Goal: Task Accomplishment & Management: Complete application form

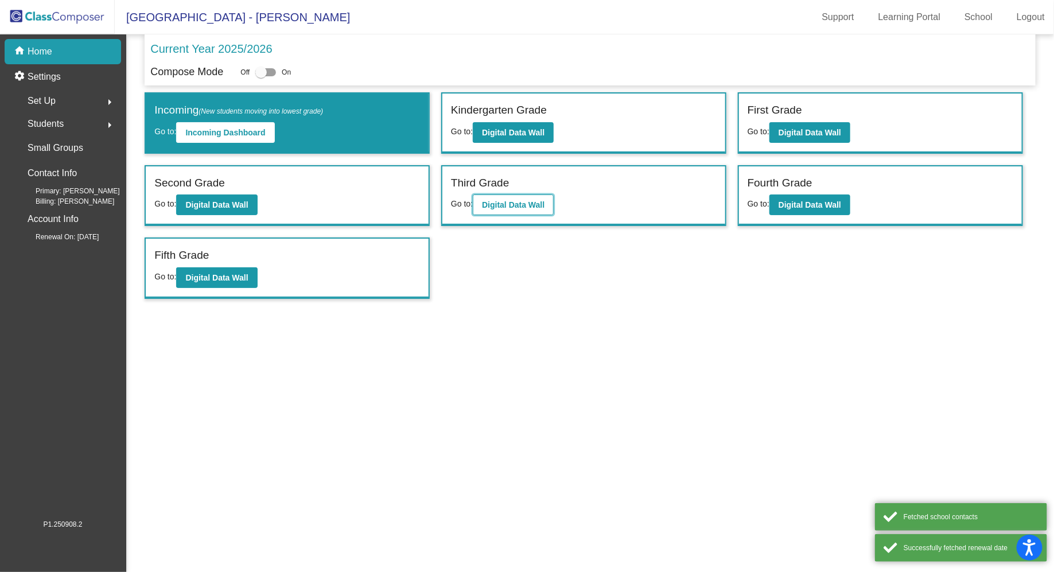
click at [521, 203] on b "Digital Data Wall" at bounding box center [513, 204] width 63 height 9
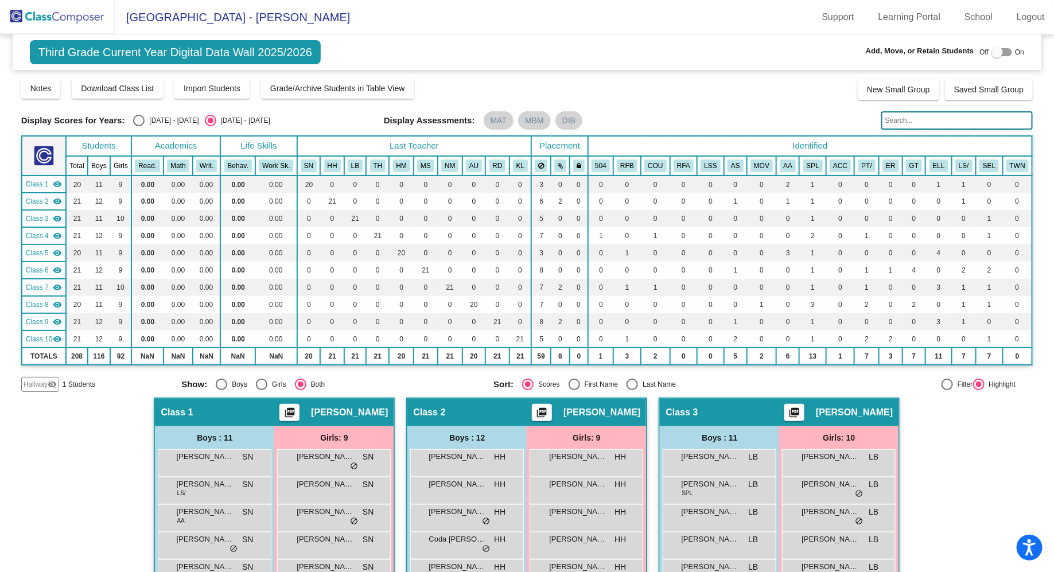
click at [1004, 51] on div at bounding box center [1002, 52] width 21 height 8
checkbox input "true"
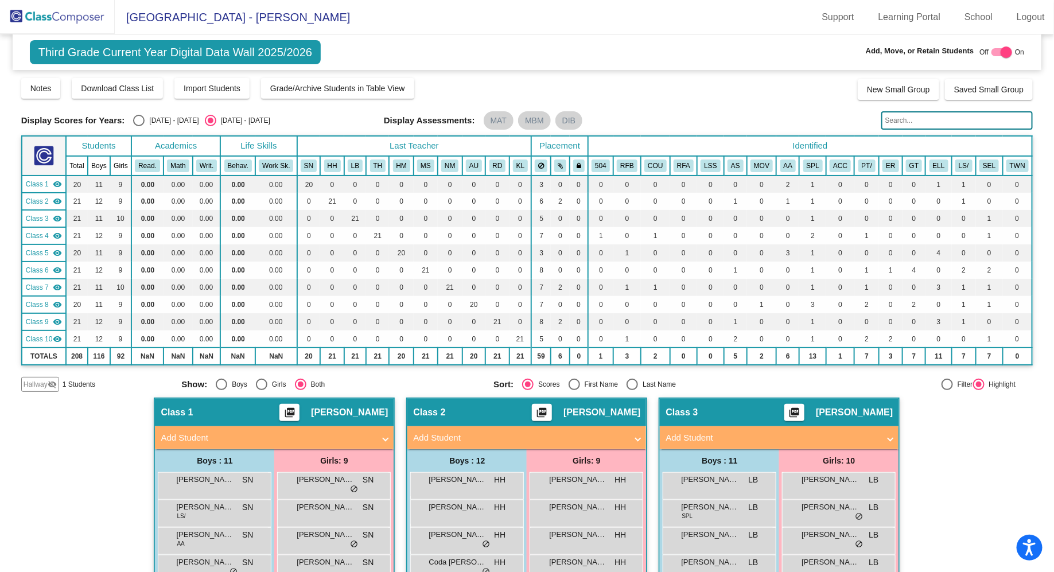
click at [32, 384] on span "Hallway" at bounding box center [36, 384] width 24 height 10
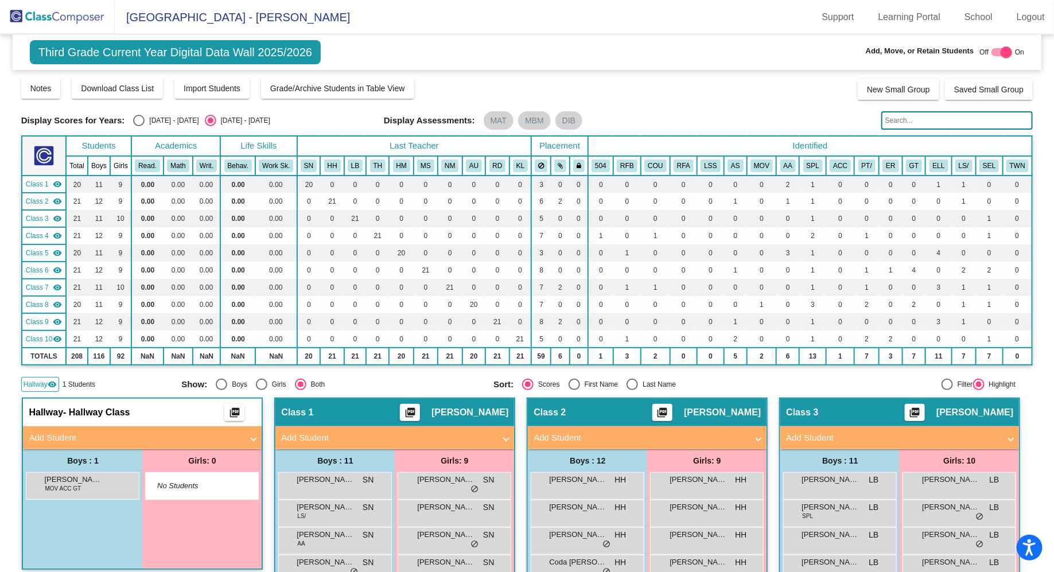
click at [221, 434] on mat-panel-title "Add Student" at bounding box center [136, 438] width 214 height 13
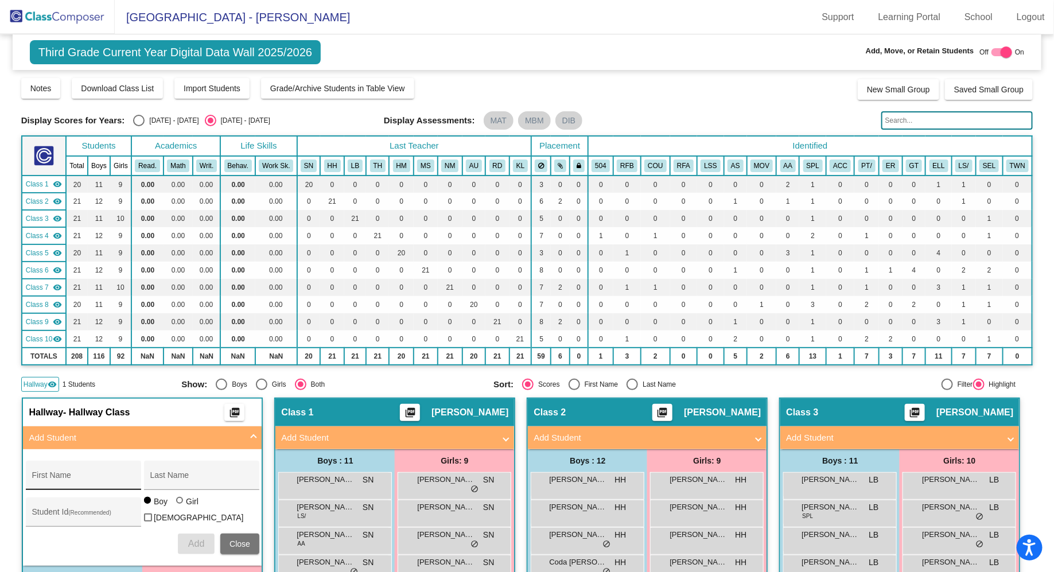
click at [135, 472] on div "First Name" at bounding box center [83, 479] width 103 height 24
type input "Fatemah"
type input "[PERSON_NAME]"
click at [183, 504] on div at bounding box center [179, 500] width 7 height 7
click at [181, 506] on input "Girl" at bounding box center [180, 506] width 1 height 1
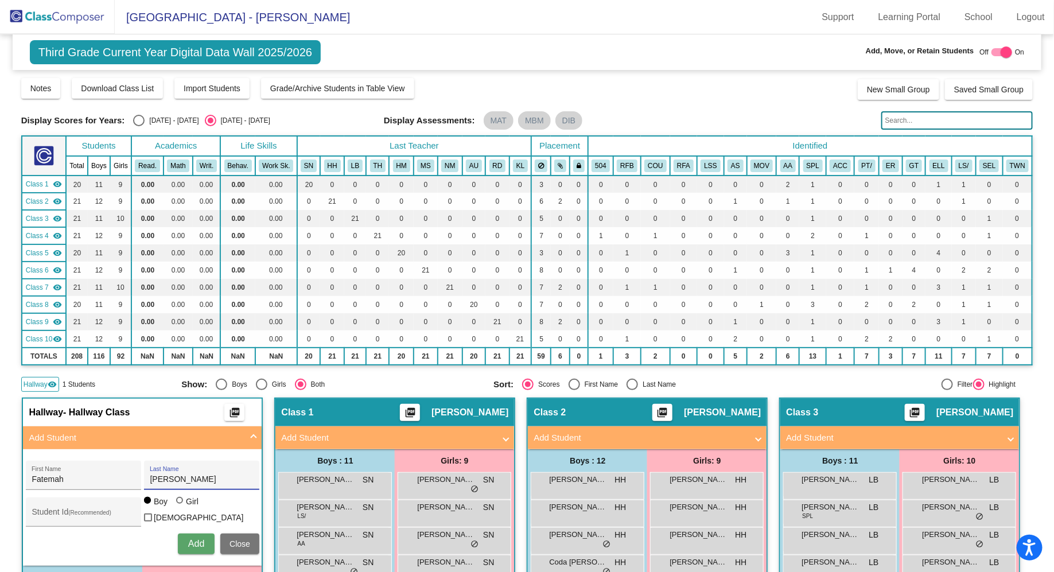
radio input "true"
click at [204, 540] on span "Add" at bounding box center [196, 544] width 16 height 10
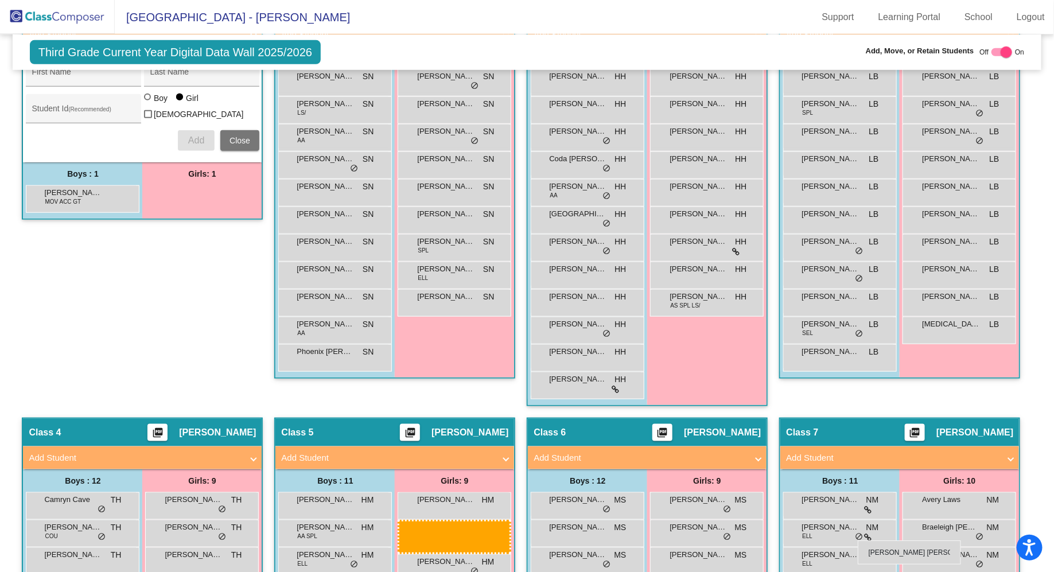
scroll to position [403, 0]
drag, startPoint x: 328, startPoint y: 222, endPoint x: 802, endPoint y: 523, distance: 562.0
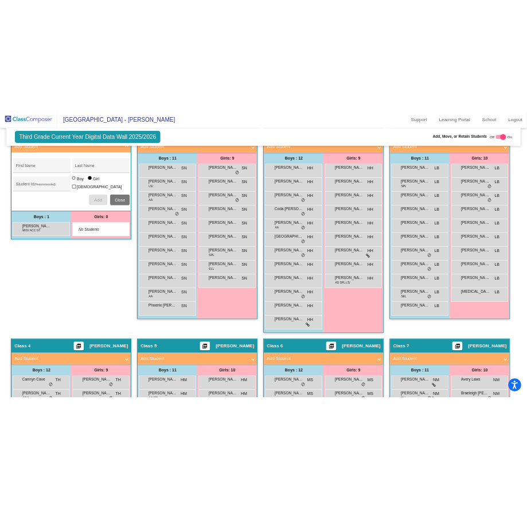
scroll to position [363, 0]
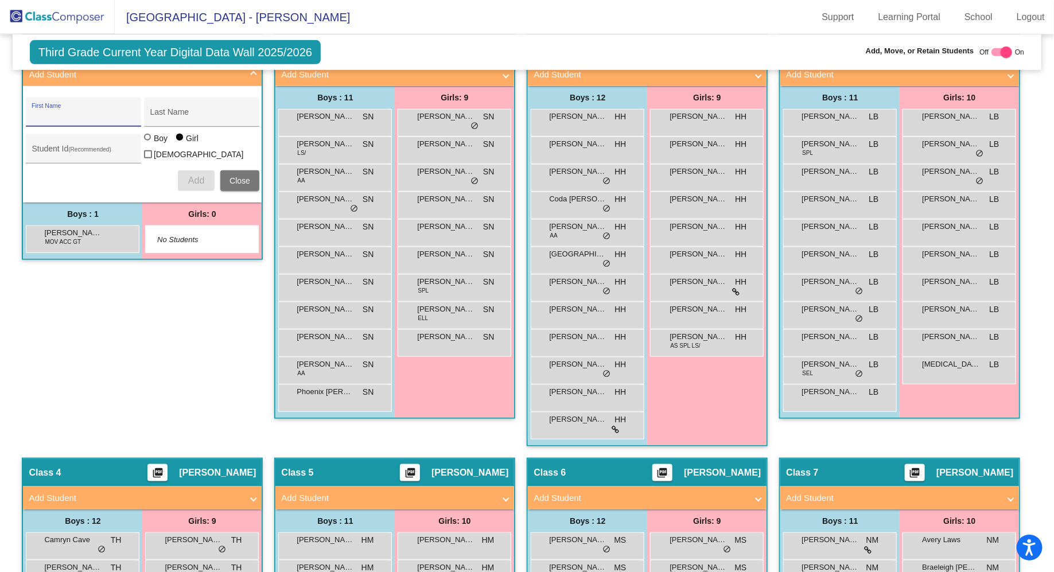
click at [135, 114] on input "First Name" at bounding box center [83, 116] width 103 height 9
type input "[PERSON_NAME]"
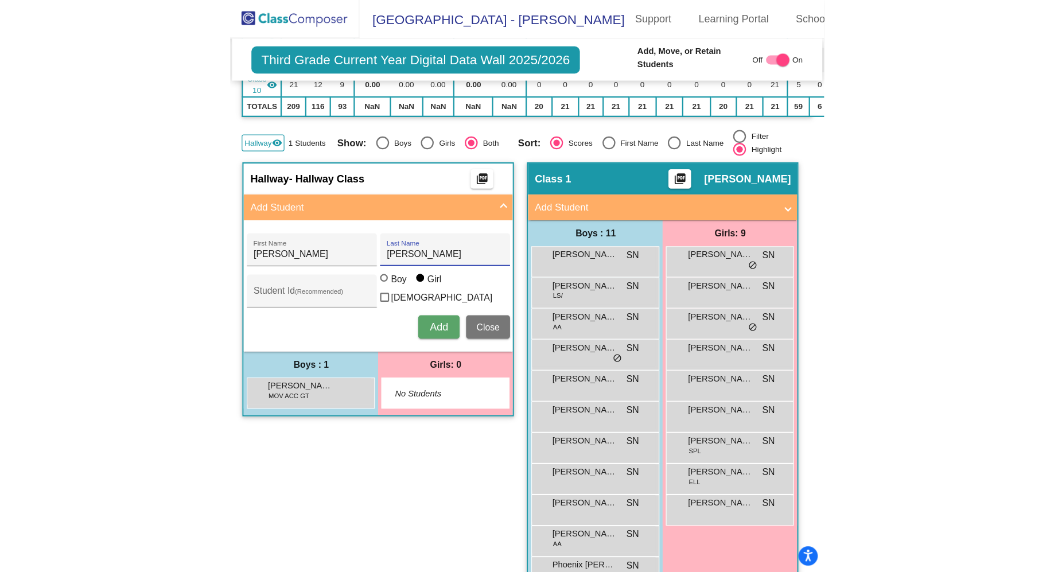
scroll to position [463, 0]
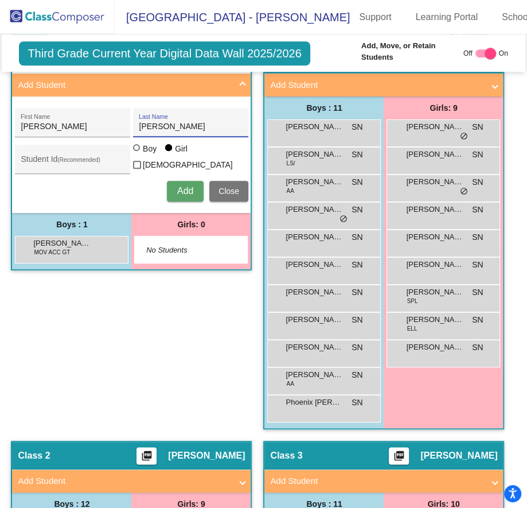
type input "[PERSON_NAME]"
click at [193, 186] on span "Add" at bounding box center [185, 191] width 16 height 10
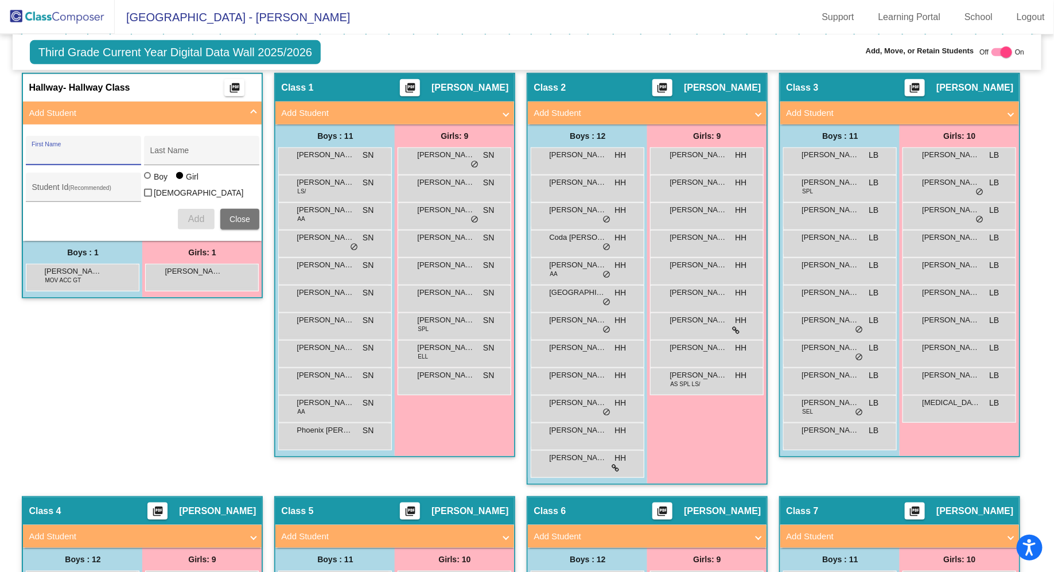
scroll to position [317, 0]
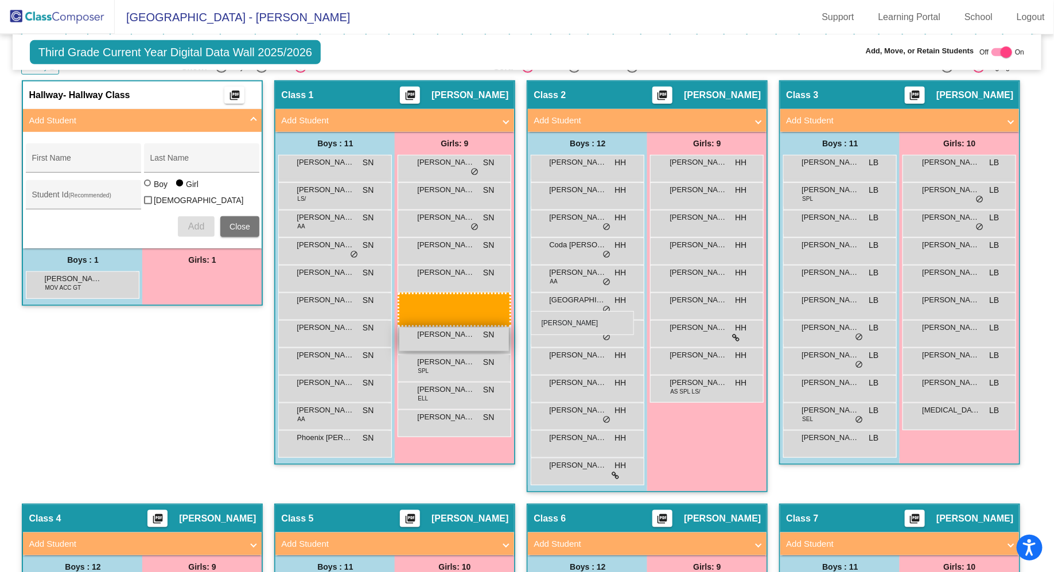
drag, startPoint x: 315, startPoint y: 283, endPoint x: 531, endPoint y: 310, distance: 217.5
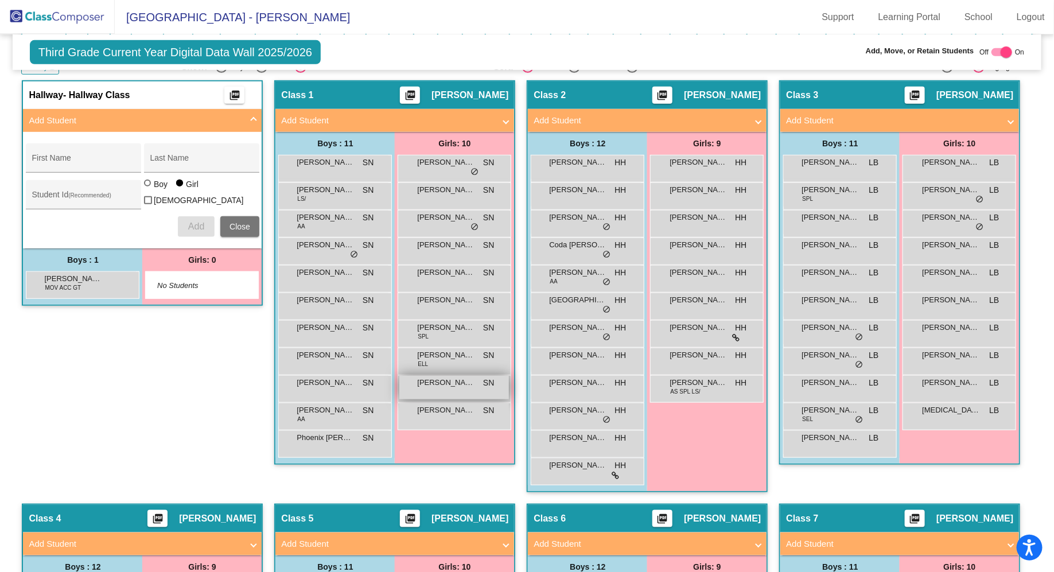
click at [509, 387] on div "[PERSON_NAME] SN lock do_not_disturb_alt" at bounding box center [454, 388] width 110 height 24
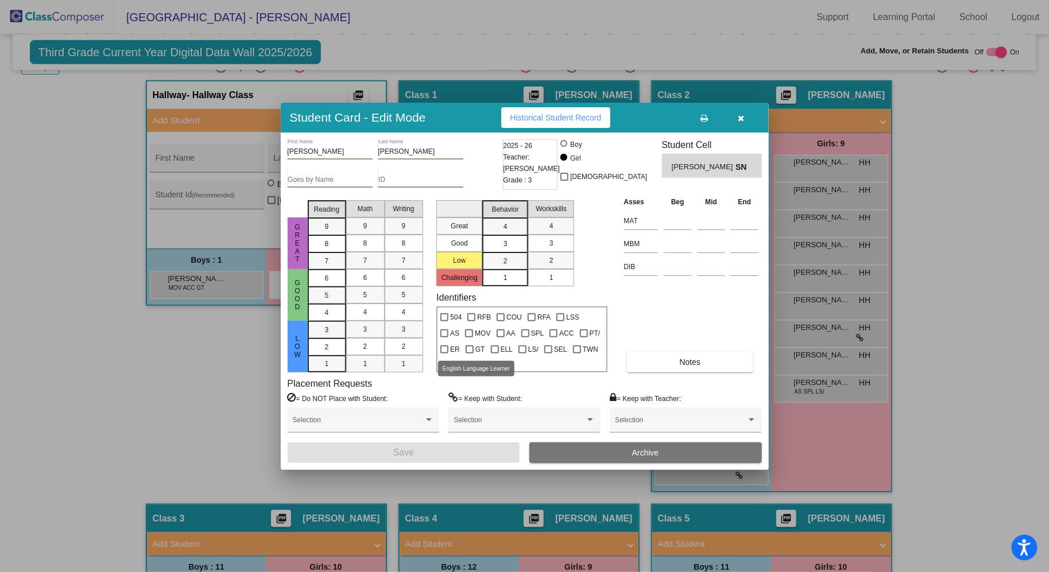
click at [491, 349] on div at bounding box center [495, 350] width 8 height 8
click at [494, 354] on input "ELL" at bounding box center [494, 354] width 1 height 1
checkbox input "true"
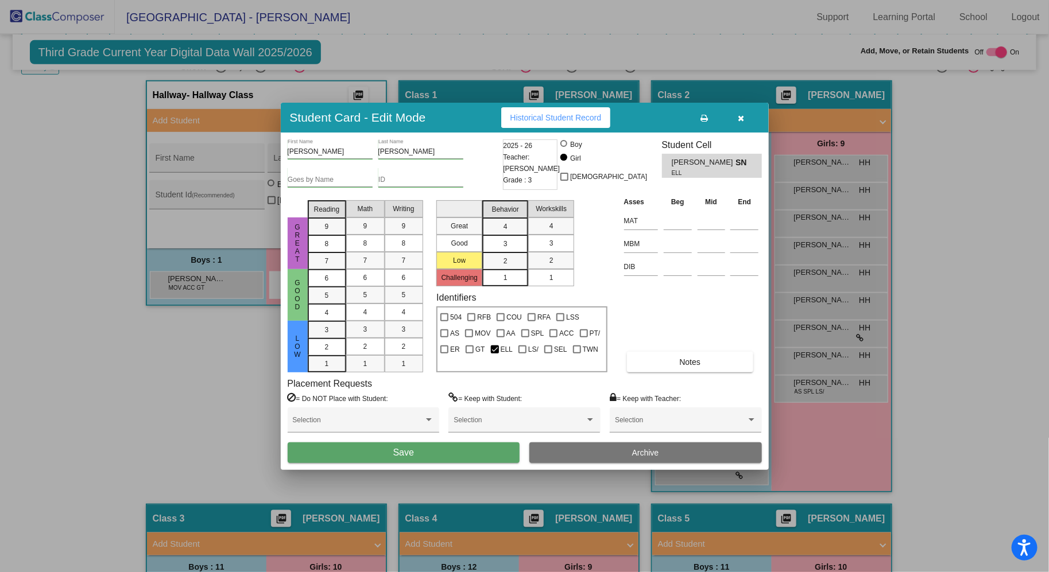
click at [472, 453] on button "Save" at bounding box center [404, 453] width 232 height 21
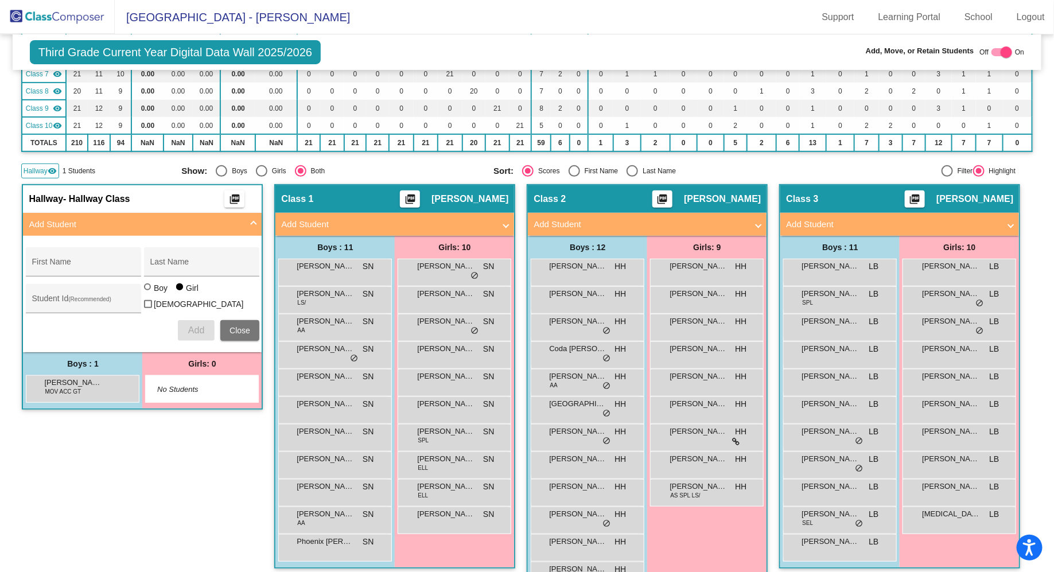
scroll to position [216, 0]
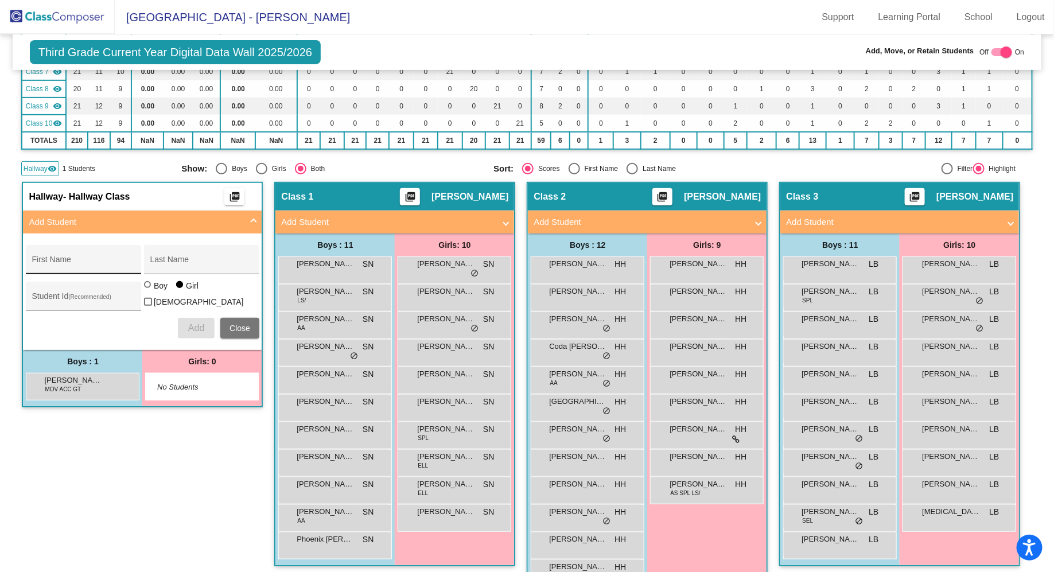
click at [135, 263] on input "First Name" at bounding box center [83, 263] width 103 height 9
type input "Jaxon"
type input "[PERSON_NAME]"
click at [153, 290] on div at bounding box center [148, 285] width 9 height 9
click at [149, 291] on input "Boy" at bounding box center [148, 290] width 1 height 1
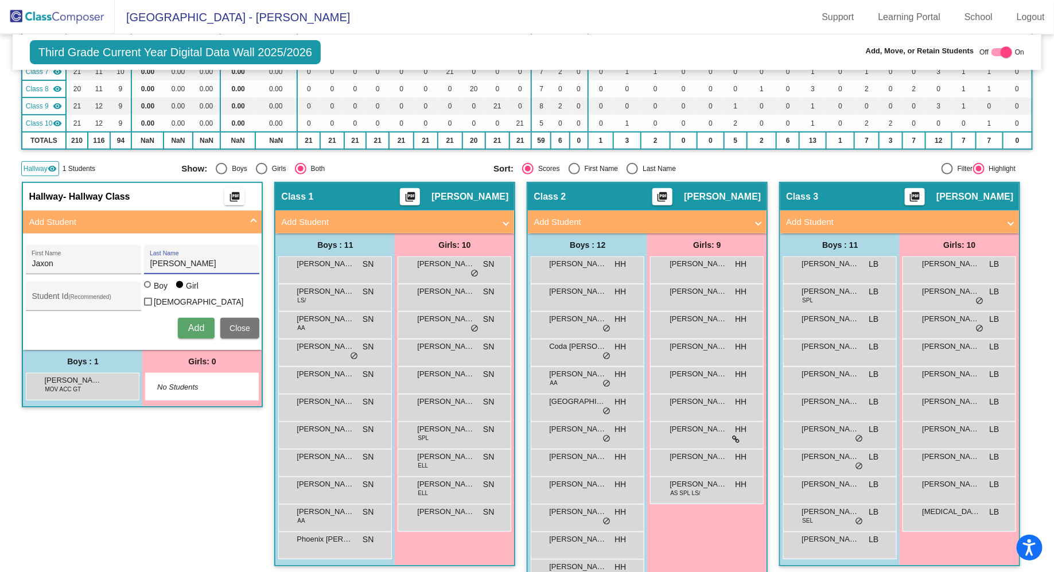
radio input "true"
click at [204, 324] on span "Add" at bounding box center [196, 328] width 16 height 10
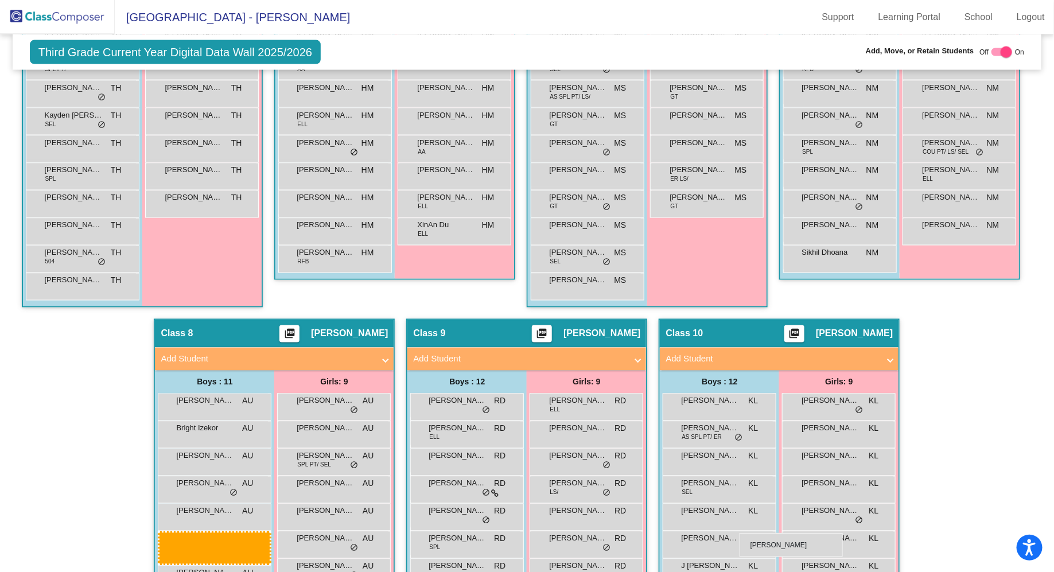
scroll to position [930, 0]
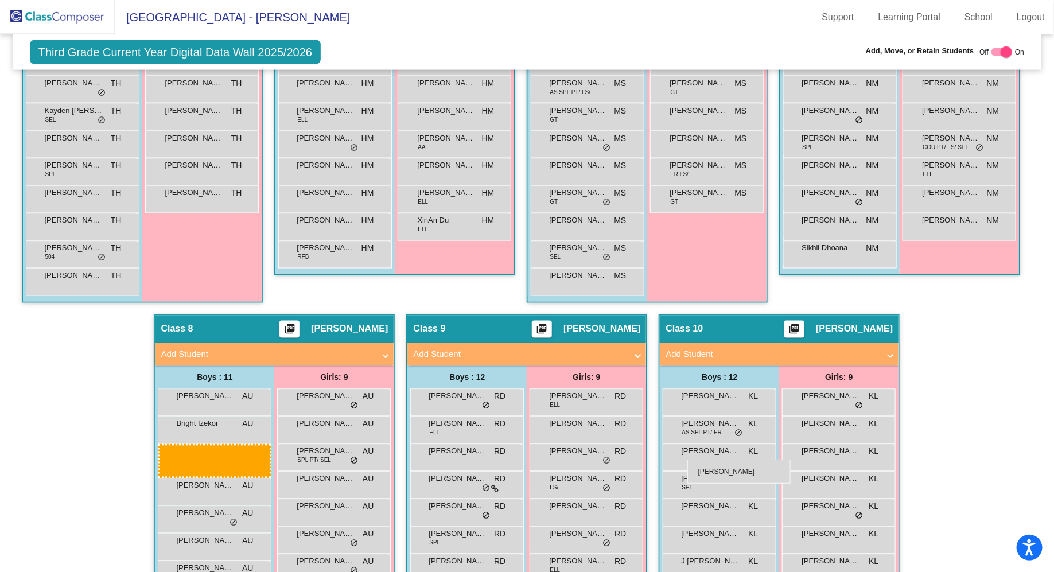
drag, startPoint x: 204, startPoint y: 154, endPoint x: 688, endPoint y: 460, distance: 571.6
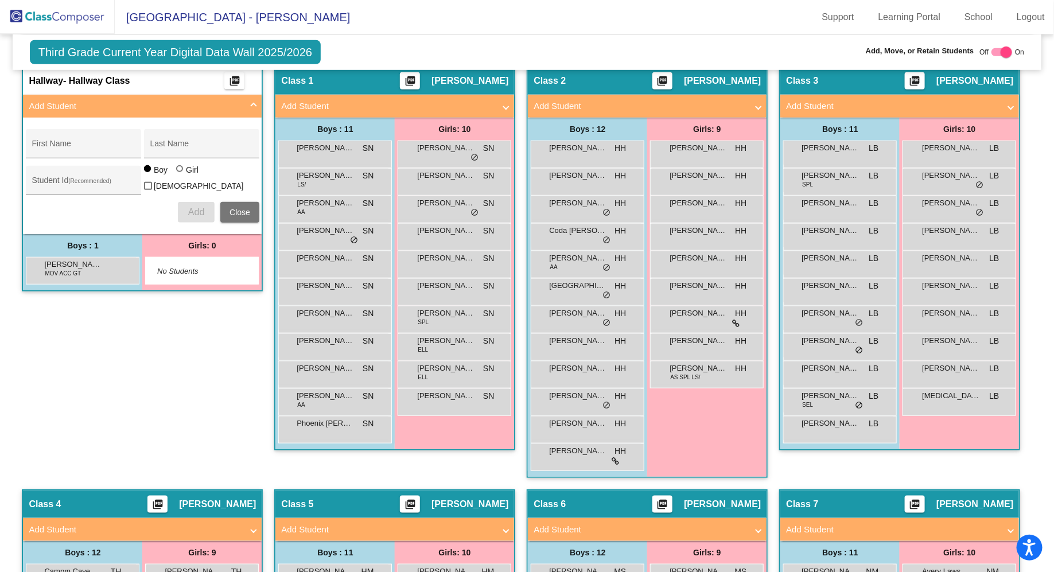
scroll to position [324, 0]
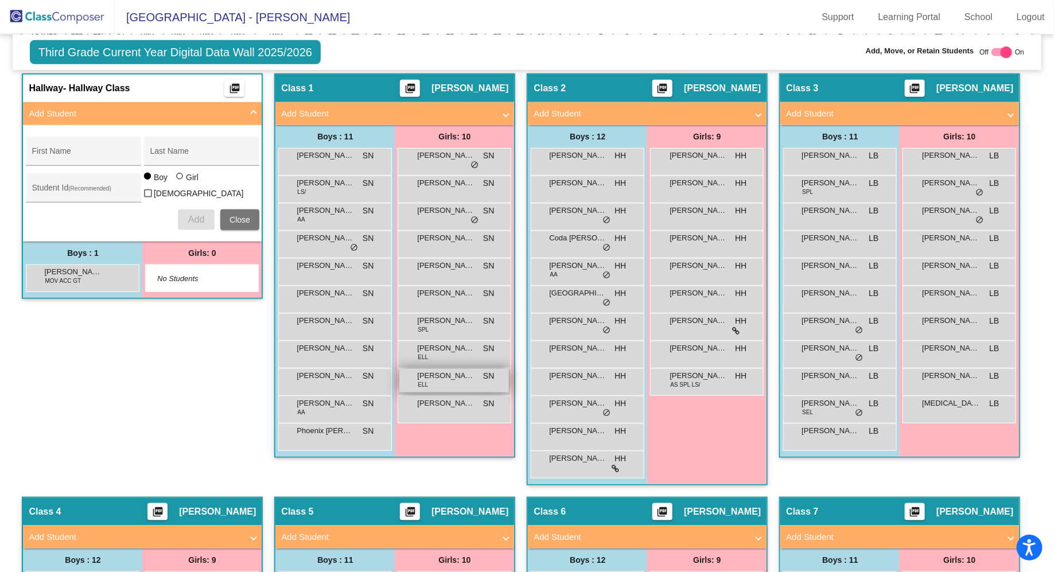
click at [475, 379] on span "[PERSON_NAME]" at bounding box center [445, 375] width 57 height 11
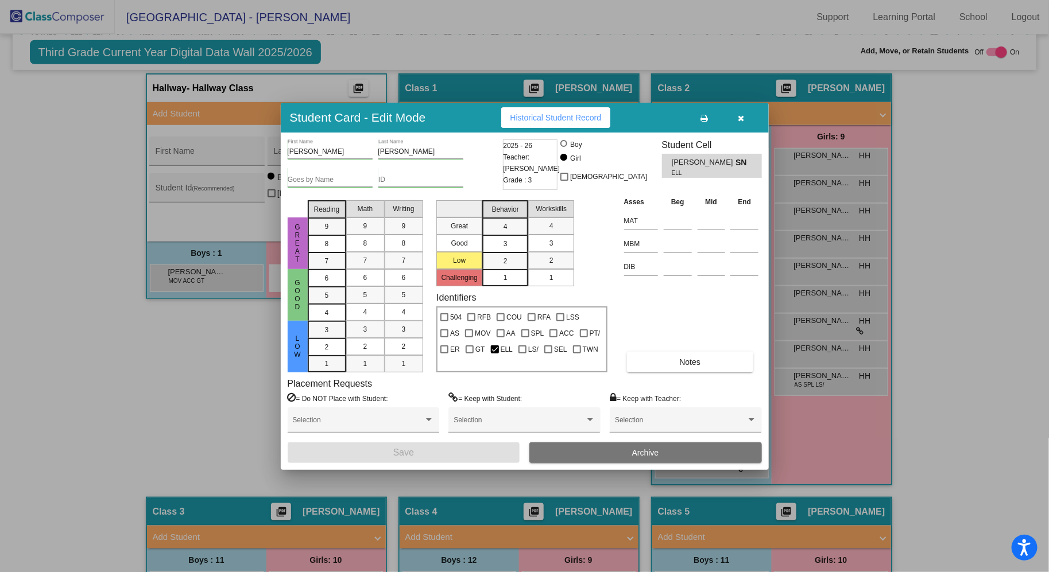
click at [567, 144] on div at bounding box center [563, 143] width 7 height 7
click at [565, 149] on input "Boy" at bounding box center [564, 149] width 1 height 1
radio input "true"
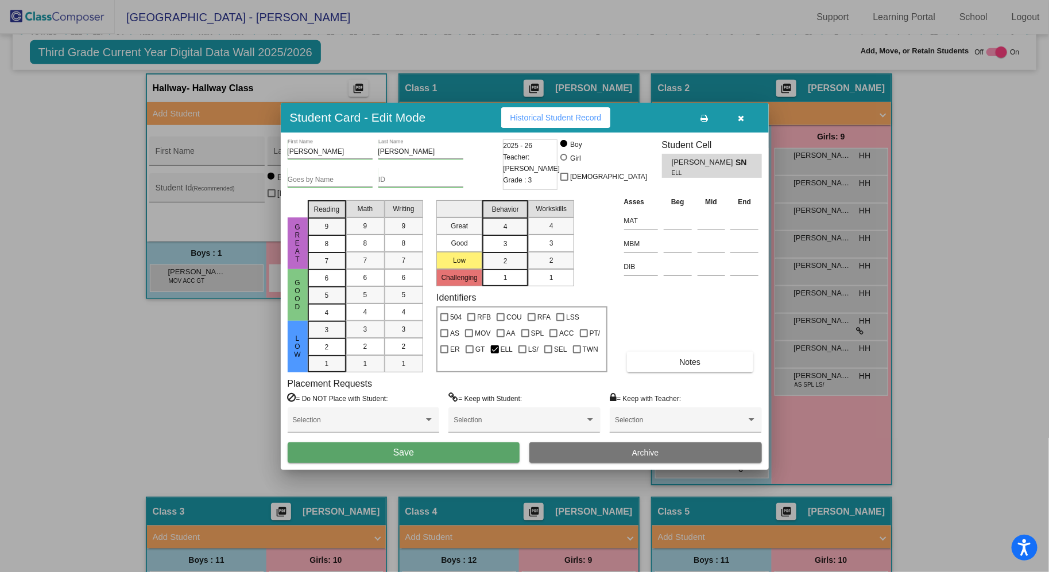
click at [436, 451] on button "Save" at bounding box center [404, 453] width 232 height 21
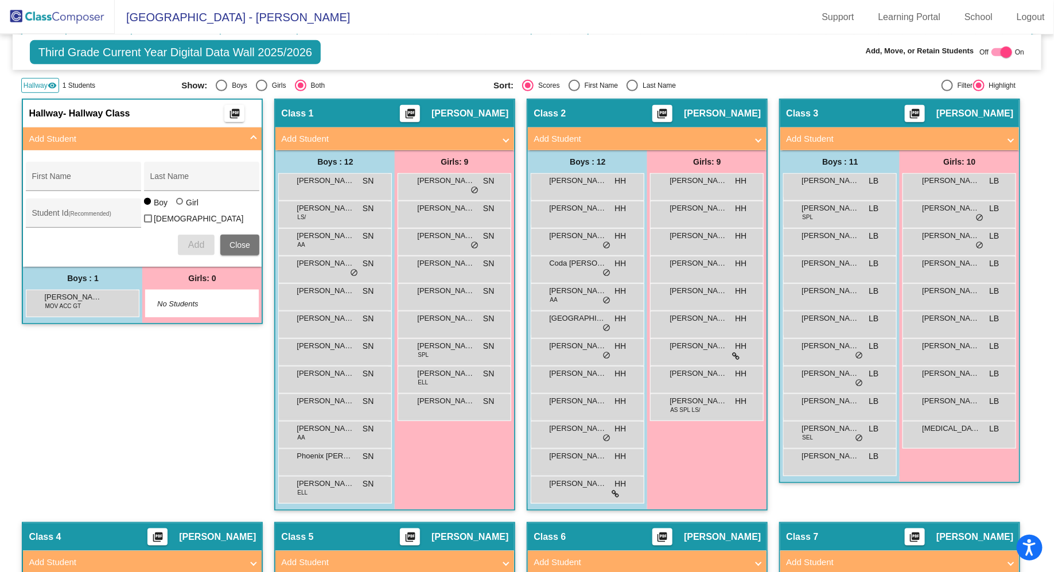
scroll to position [0, 0]
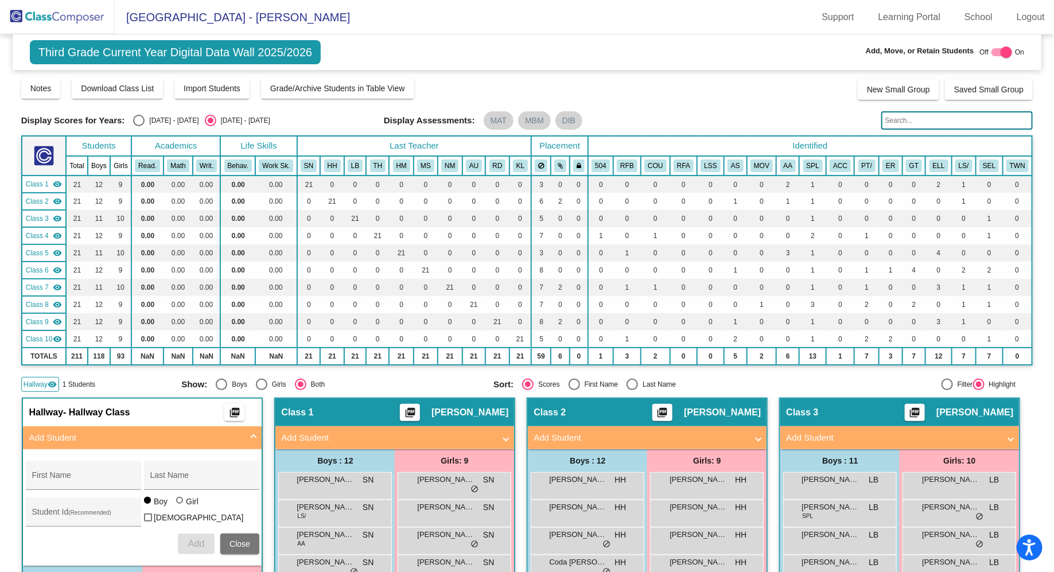
click at [72, 15] on img at bounding box center [57, 17] width 115 height 34
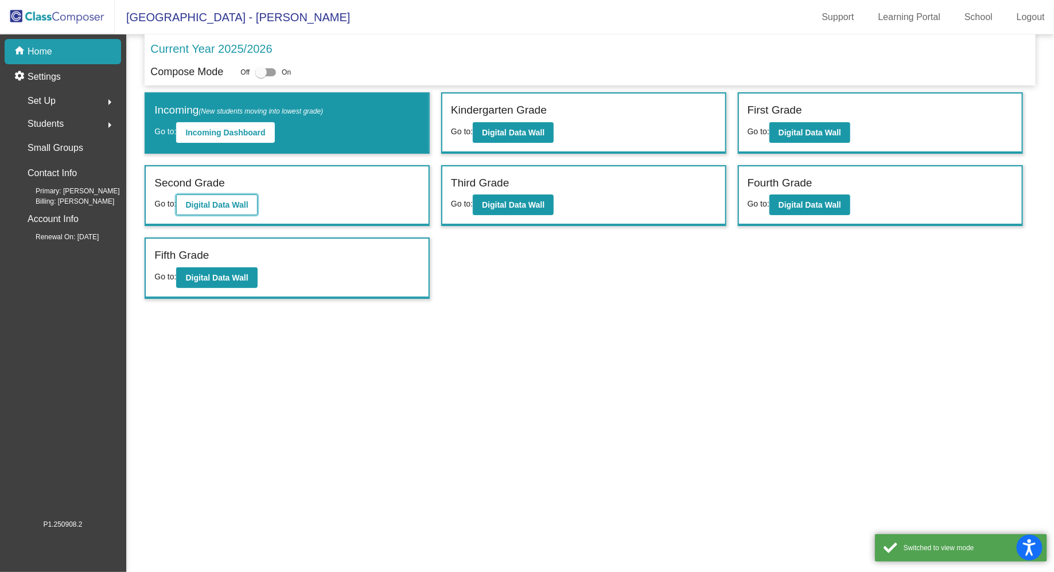
click at [227, 209] on button "Digital Data Wall" at bounding box center [216, 205] width 81 height 21
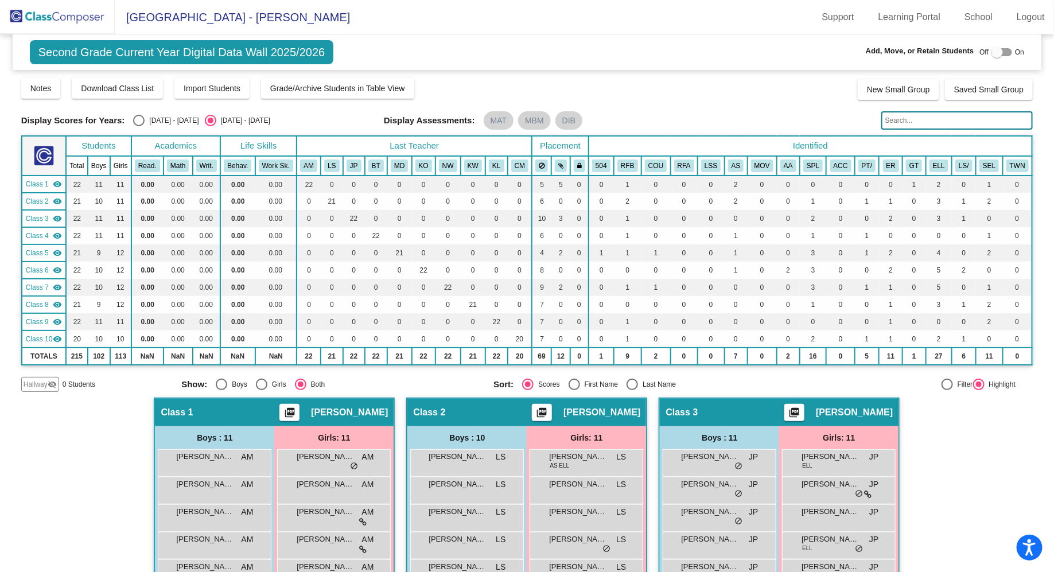
click at [1004, 51] on div at bounding box center [1002, 52] width 21 height 8
checkbox input "true"
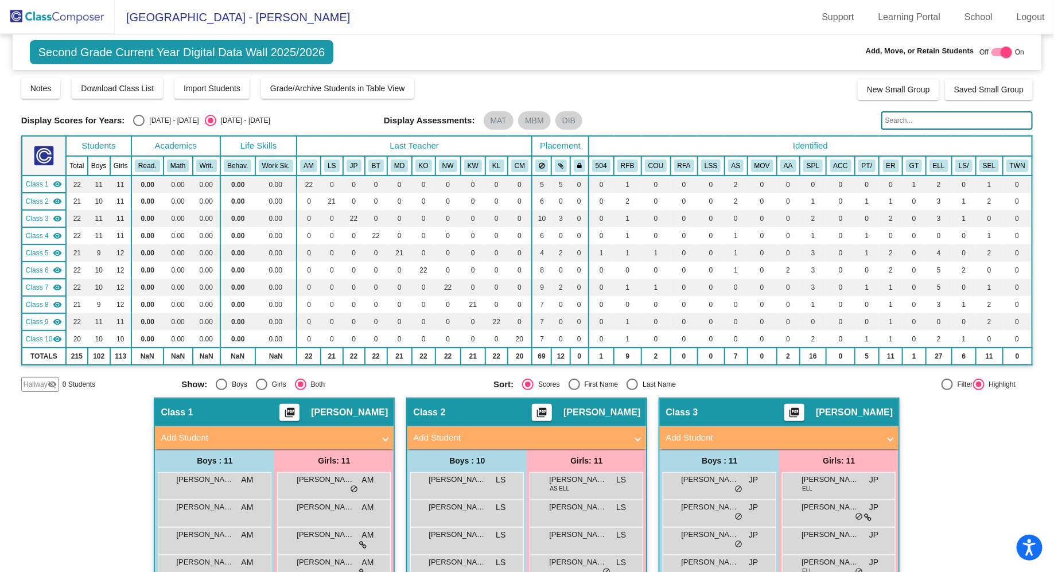
click at [34, 378] on div "Hallway visibility_off" at bounding box center [40, 384] width 38 height 15
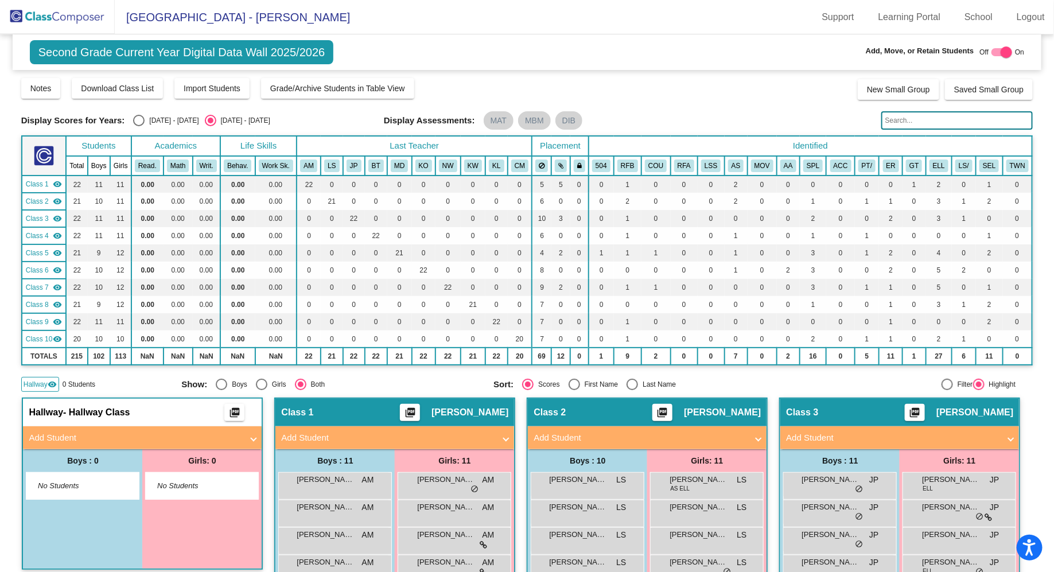
click at [110, 482] on span "No Students" at bounding box center [74, 485] width 72 height 11
click at [224, 442] on mat-panel-title "Add Student" at bounding box center [136, 438] width 214 height 13
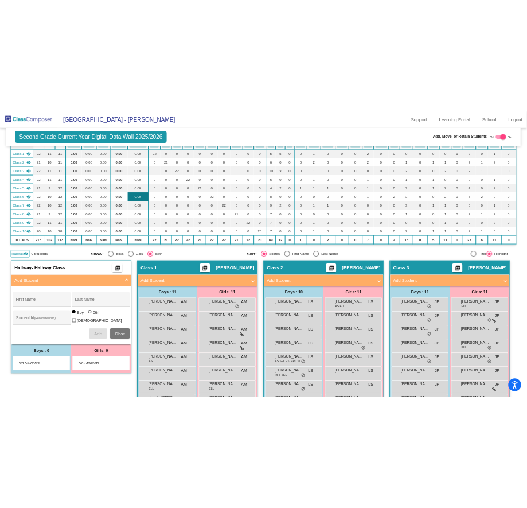
scroll to position [99, 0]
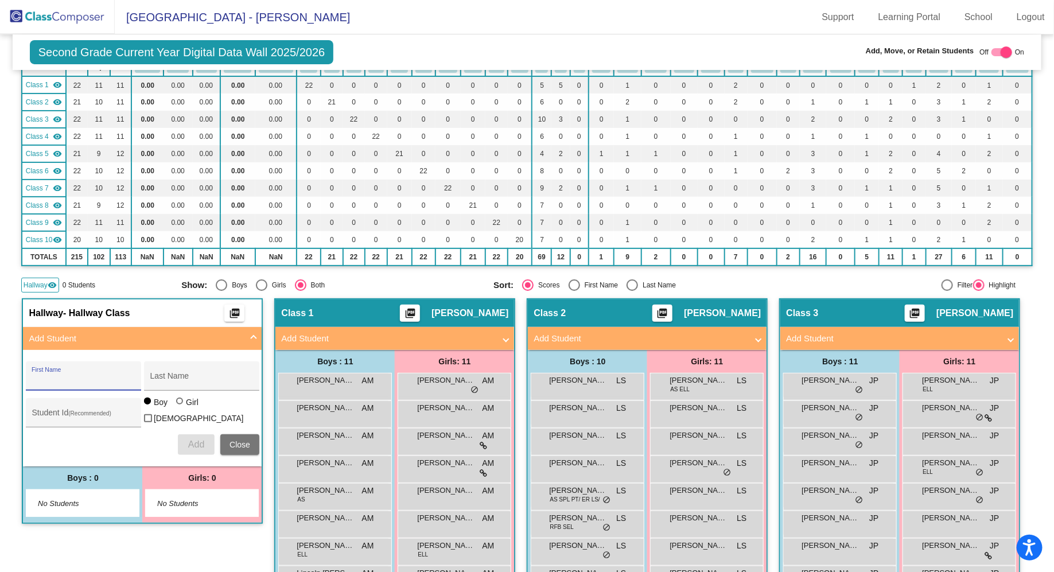
click at [135, 376] on input "First Name" at bounding box center [83, 380] width 103 height 9
type input "Colby"
type input "[PERSON_NAME]"
click at [204, 441] on span "Add" at bounding box center [196, 445] width 16 height 10
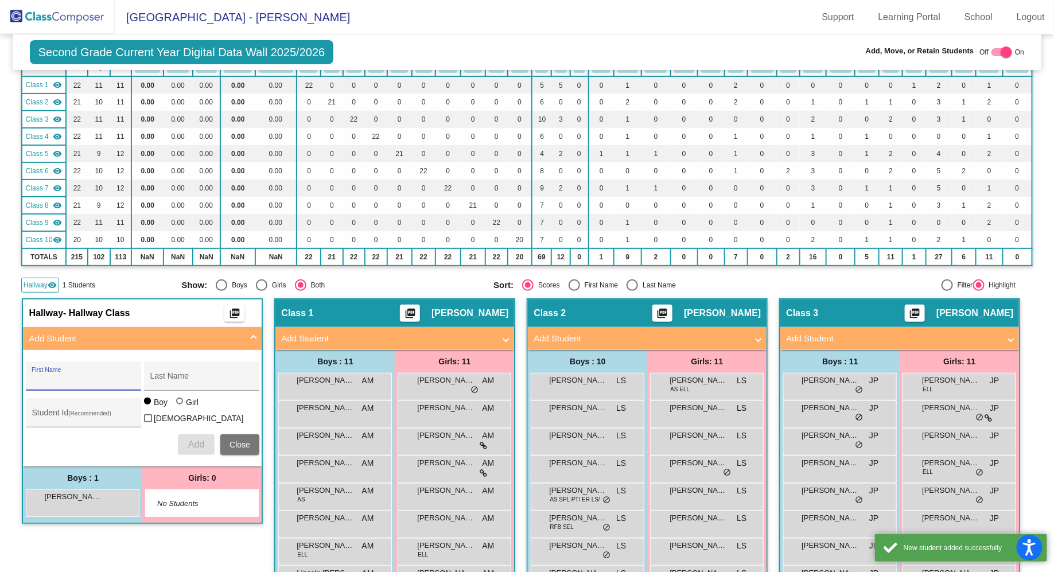
click at [135, 381] on input "First Name" at bounding box center [83, 380] width 103 height 9
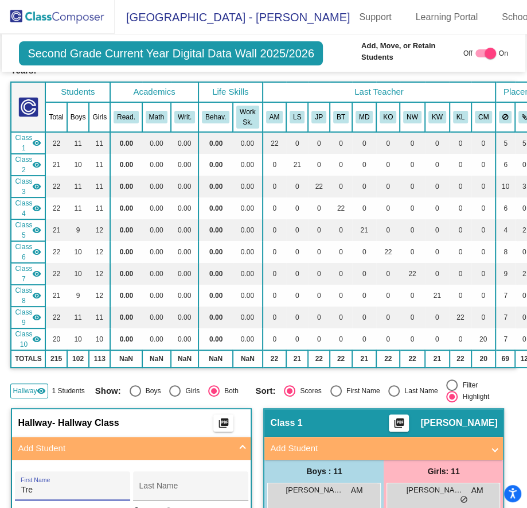
scroll to position [134, 0]
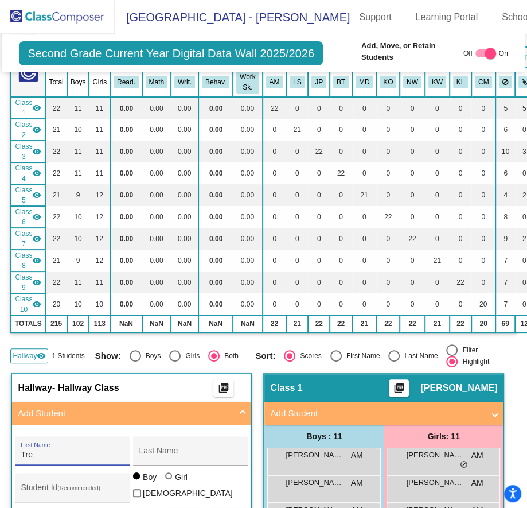
type input "Tre"
click at [242, 443] on div "Last Name" at bounding box center [190, 455] width 103 height 24
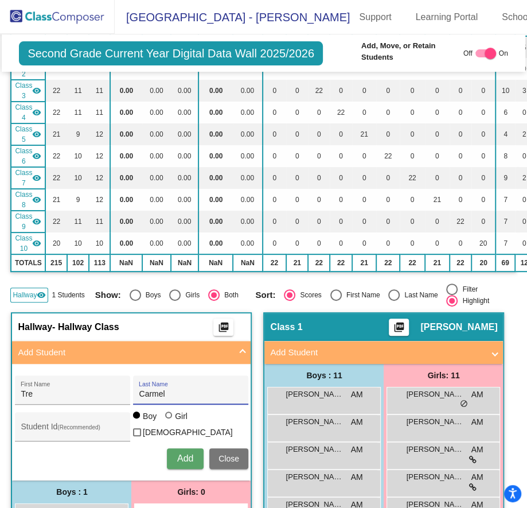
type input "Carmel"
click at [193, 453] on span "Add" at bounding box center [185, 458] width 16 height 10
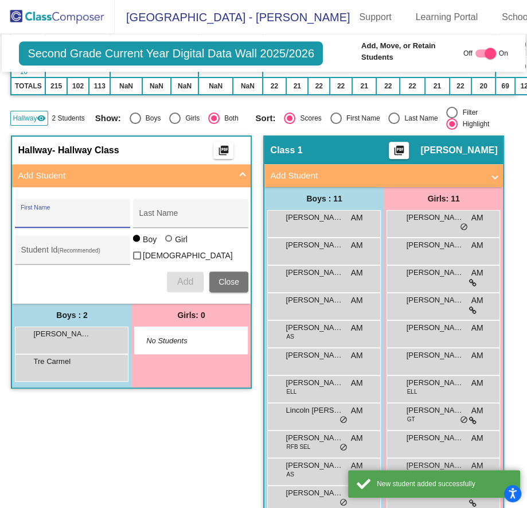
scroll to position [379, 0]
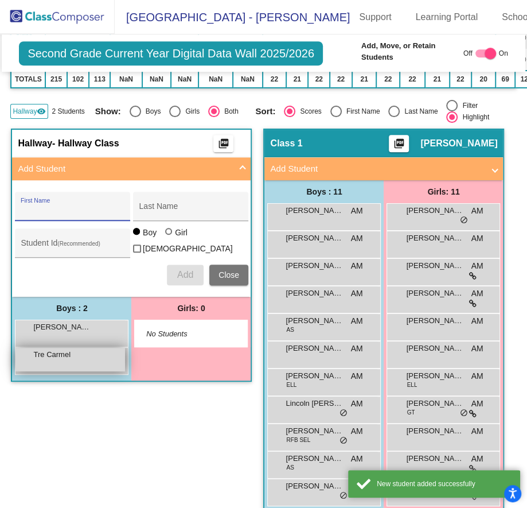
click at [125, 348] on div "Tre Carmel lock do_not_disturb_alt" at bounding box center [70, 360] width 110 height 24
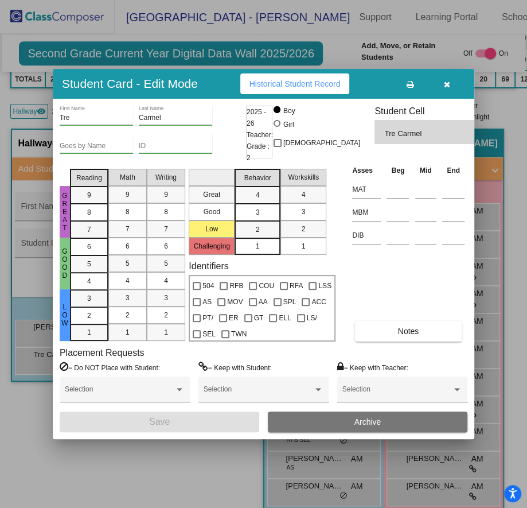
click at [446, 88] on icon "button" at bounding box center [447, 84] width 6 height 8
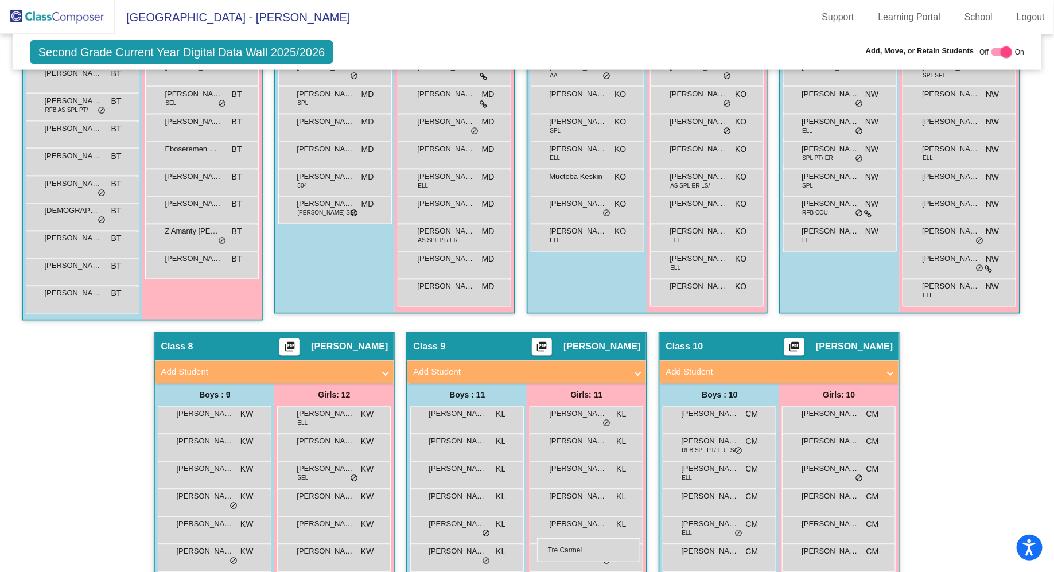
scroll to position [894, 0]
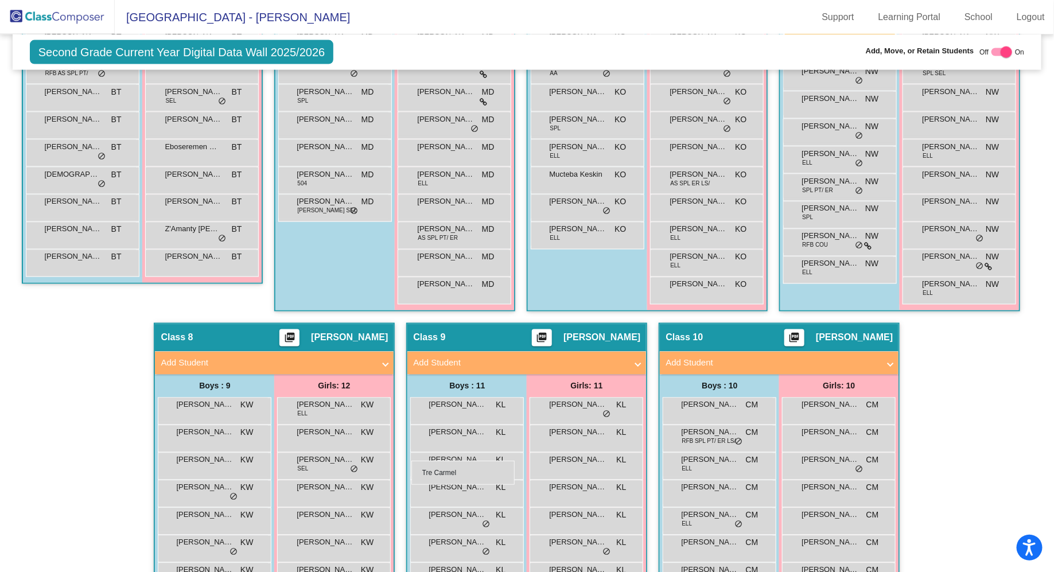
drag, startPoint x: 221, startPoint y: 235, endPoint x: 413, endPoint y: 459, distance: 295.1
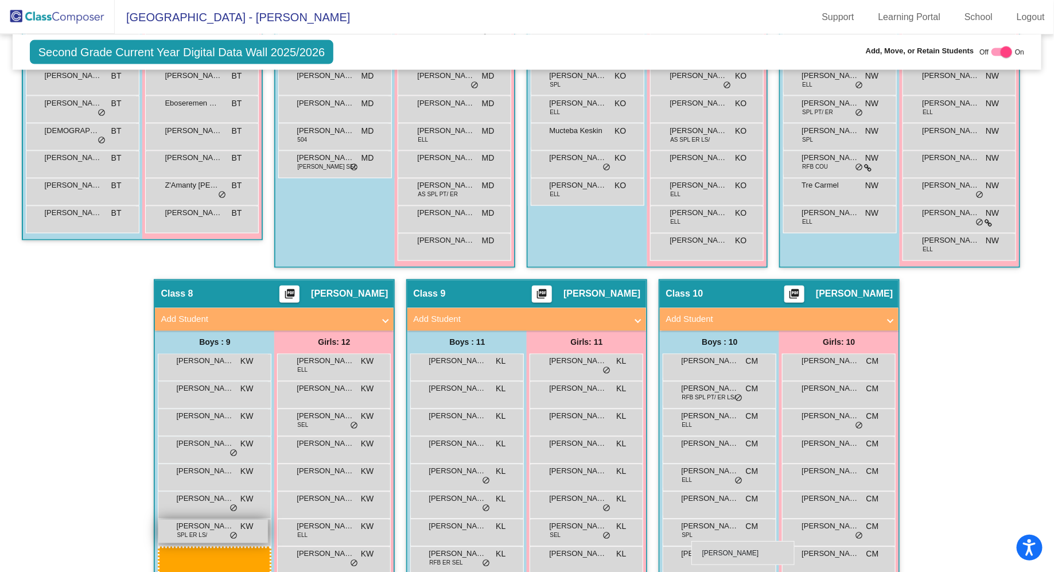
scroll to position [949, 0]
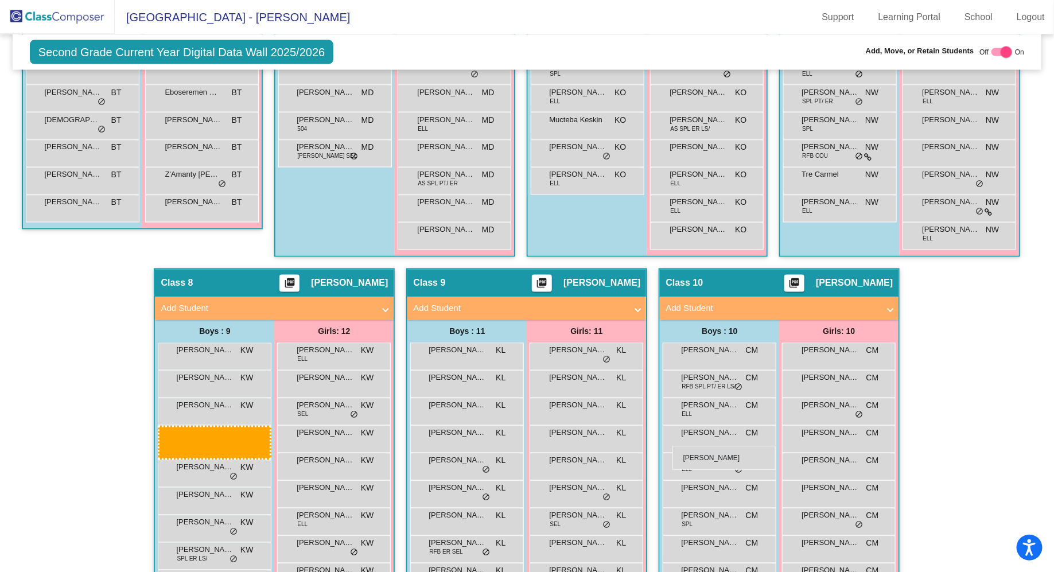
drag, startPoint x: 211, startPoint y: 368, endPoint x: 673, endPoint y: 446, distance: 468.5
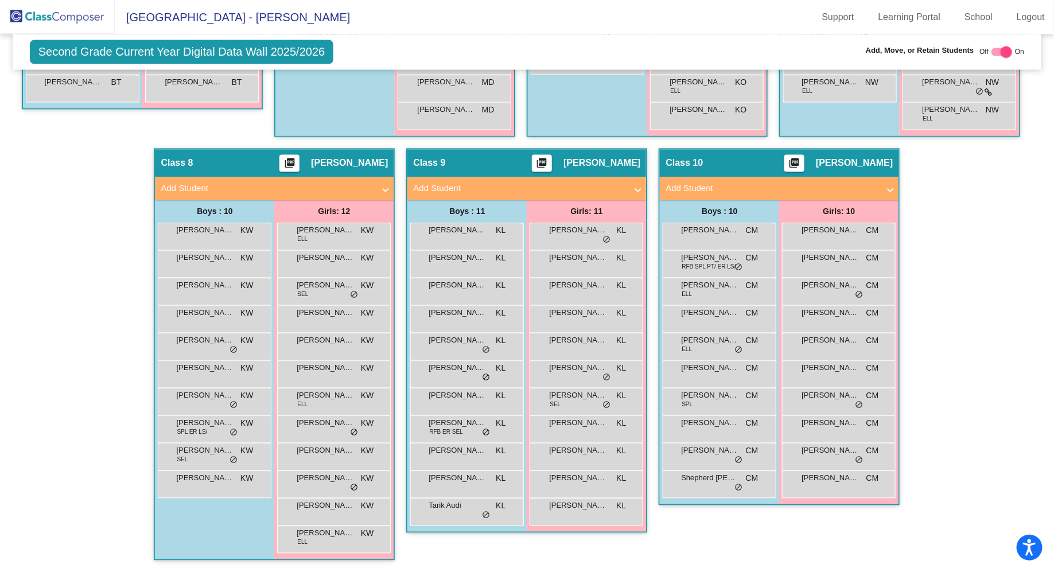
scroll to position [1462, 0]
